Goal: Transaction & Acquisition: Download file/media

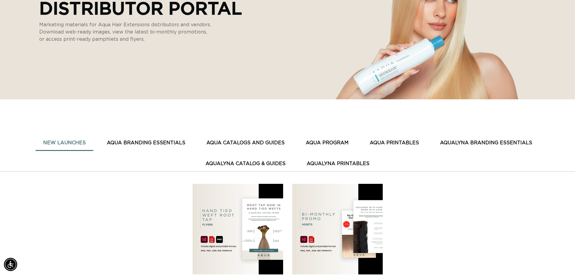
click at [68, 145] on button "New Launches" at bounding box center [65, 143] width 58 height 15
click at [67, 141] on button "New Launches" at bounding box center [65, 143] width 58 height 15
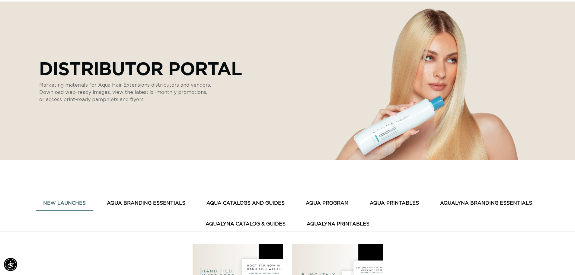
scroll to position [0, 0]
click at [129, 203] on button "AQUA BRANDING ESSENTIALS" at bounding box center [146, 203] width 94 height 15
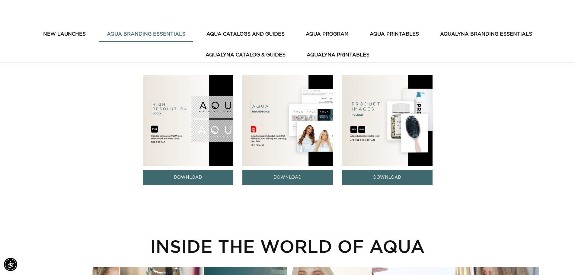
scroll to position [211, 0]
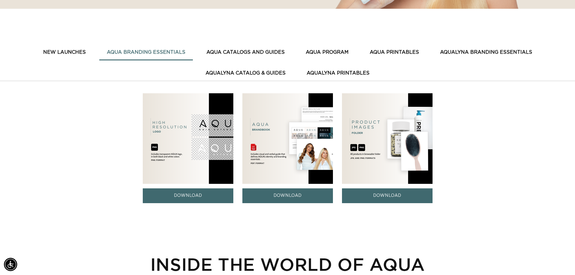
click at [241, 52] on button "AQUA CATALOGS AND GUIDES" at bounding box center [245, 52] width 93 height 15
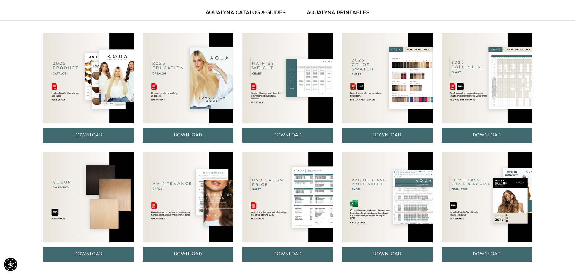
scroll to position [0, 0]
click at [281, 211] on img at bounding box center [288, 197] width 91 height 91
click at [272, 259] on link "DOWNLOAD" at bounding box center [288, 254] width 91 height 15
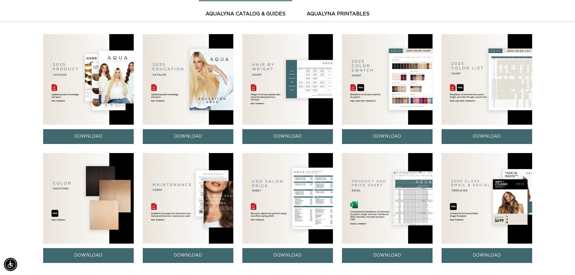
scroll to position [0, 0]
click at [264, 214] on img at bounding box center [288, 198] width 91 height 91
click at [303, 191] on img at bounding box center [288, 198] width 91 height 91
click at [252, 206] on img at bounding box center [288, 198] width 91 height 91
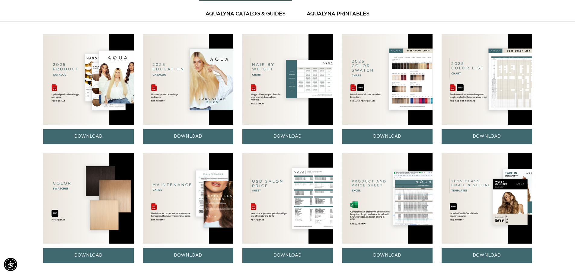
click at [252, 206] on img at bounding box center [288, 198] width 91 height 91
click at [279, 255] on link "DOWNLOAD" at bounding box center [288, 255] width 91 height 15
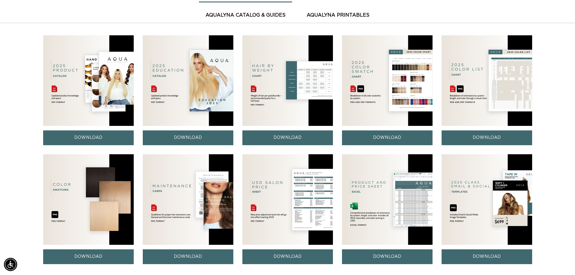
click at [356, 203] on img at bounding box center [387, 199] width 91 height 91
click at [406, 191] on img at bounding box center [387, 199] width 91 height 91
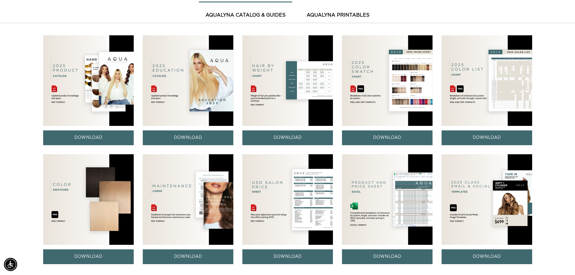
scroll to position [0, 0]
click at [406, 191] on img at bounding box center [387, 199] width 91 height 91
click at [375, 258] on link "DOWNLOAD" at bounding box center [387, 256] width 91 height 15
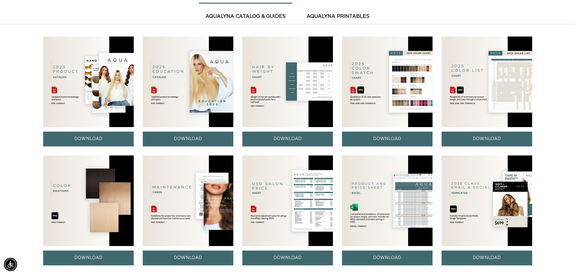
scroll to position [0, 532]
click at [364, 69] on img at bounding box center [387, 82] width 91 height 91
click at [363, 140] on link "DOWNLOAD" at bounding box center [387, 139] width 91 height 15
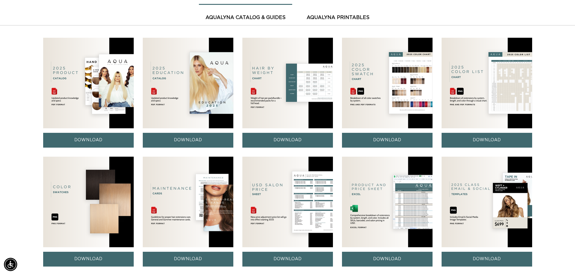
scroll to position [0, 0]
click at [266, 140] on link "DOWNLOAD" at bounding box center [288, 140] width 91 height 15
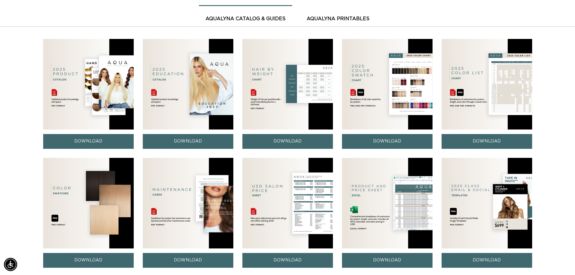
scroll to position [0, 1065]
click at [478, 140] on link "DOWNLOAD" at bounding box center [487, 141] width 91 height 15
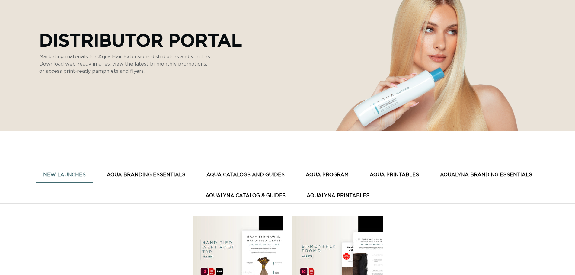
scroll to position [91, 0]
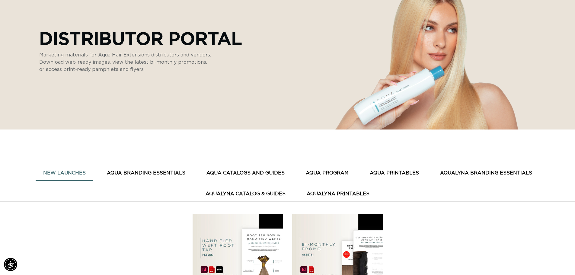
click at [239, 173] on button "AQUA CATALOGS AND GUIDES" at bounding box center [245, 173] width 93 height 15
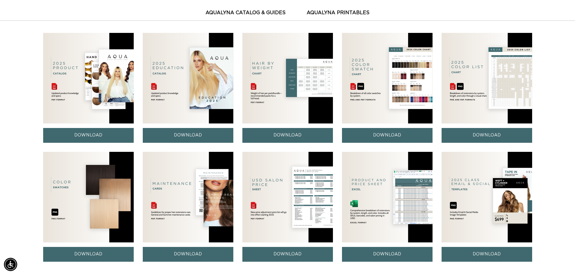
scroll to position [0, 1065]
click at [382, 257] on link "DOWNLOAD" at bounding box center [387, 254] width 91 height 15
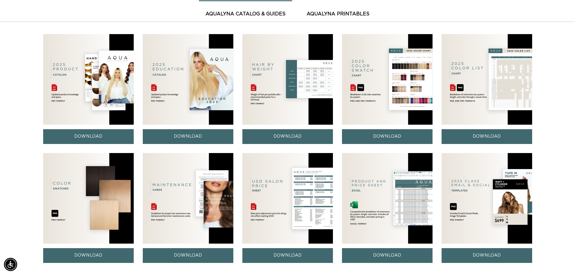
scroll to position [0, 532]
click at [185, 253] on link "DOWNLOAD" at bounding box center [188, 255] width 91 height 15
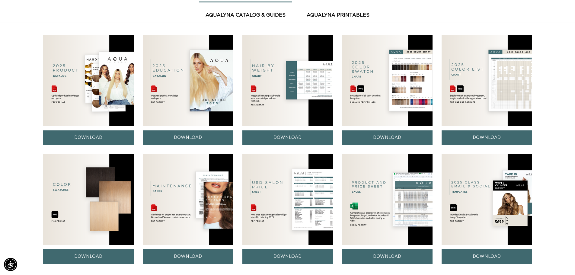
scroll to position [0, 0]
click at [95, 137] on link "DOWNLOAD" at bounding box center [88, 137] width 91 height 15
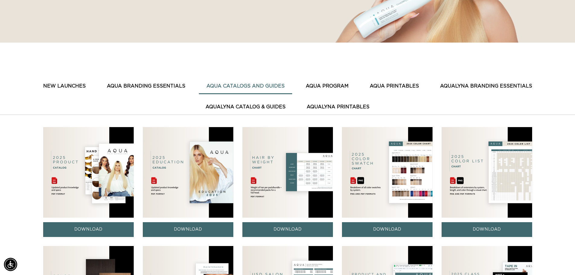
click at [391, 86] on button "AQUA PRINTABLES" at bounding box center [394, 86] width 64 height 15
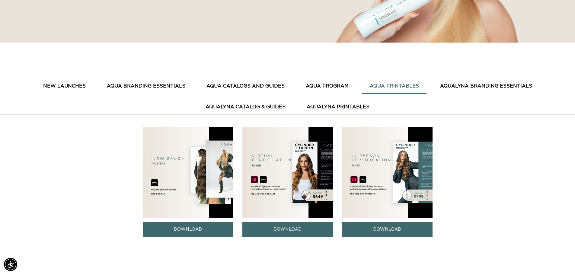
scroll to position [0, 1065]
click at [252, 107] on button "AquaLyna Catalog & Guides" at bounding box center [245, 107] width 95 height 15
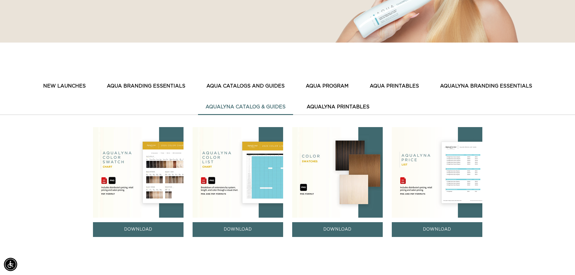
scroll to position [0, 532]
click at [334, 108] on button "AquaLyna Printables" at bounding box center [338, 107] width 78 height 15
